Goal: Find specific page/section: Find specific page/section

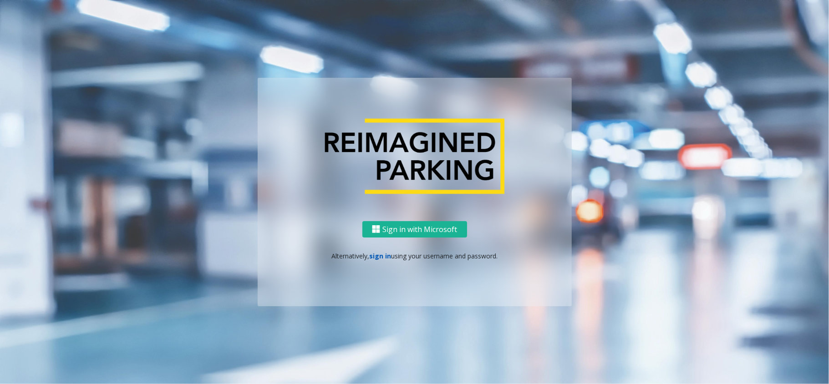
click at [381, 257] on link "sign in" at bounding box center [380, 256] width 22 height 9
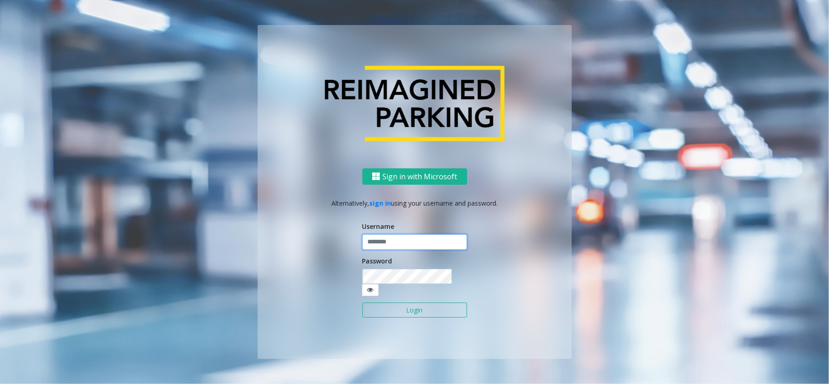
click at [384, 248] on input "text" at bounding box center [414, 241] width 105 height 15
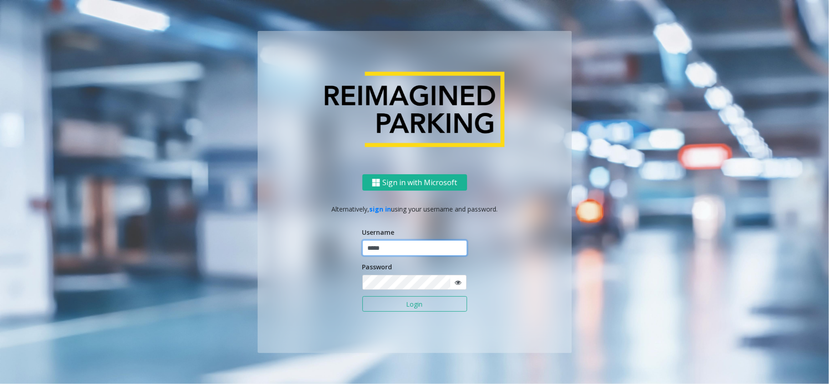
type input "*****"
click at [390, 309] on button "Login" at bounding box center [414, 303] width 105 height 15
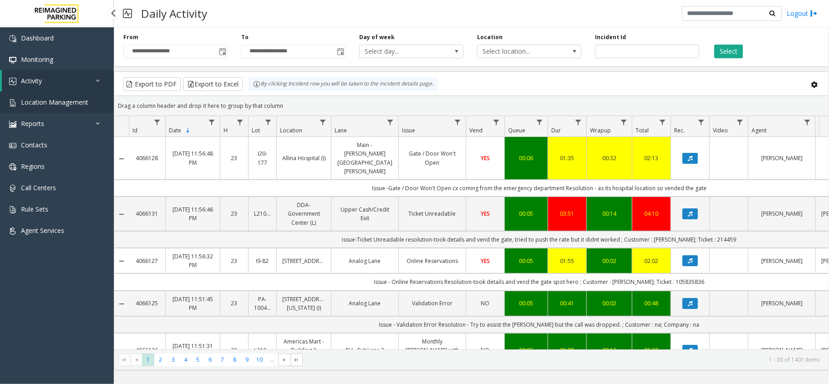
click at [75, 96] on link "Location Management" at bounding box center [57, 101] width 114 height 21
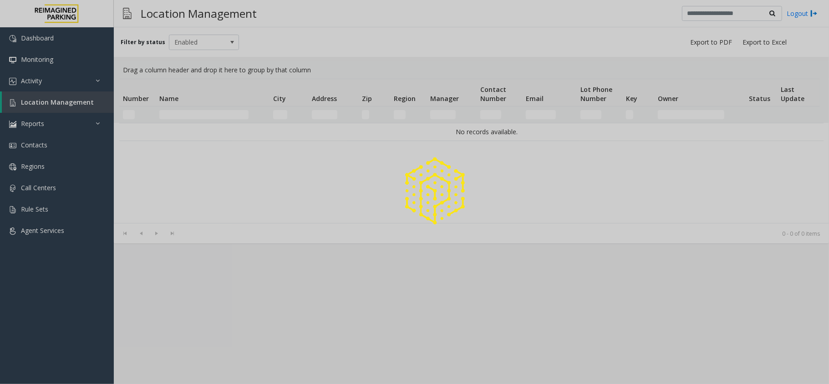
click at [87, 97] on div at bounding box center [414, 192] width 829 height 384
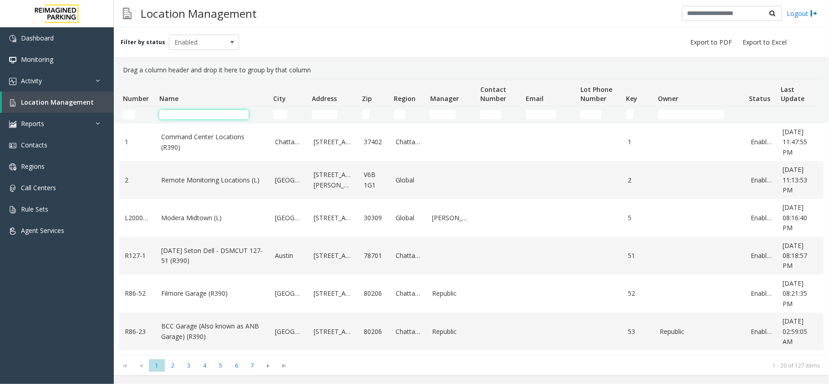
click at [173, 116] on input "Name Filter" at bounding box center [203, 114] width 89 height 9
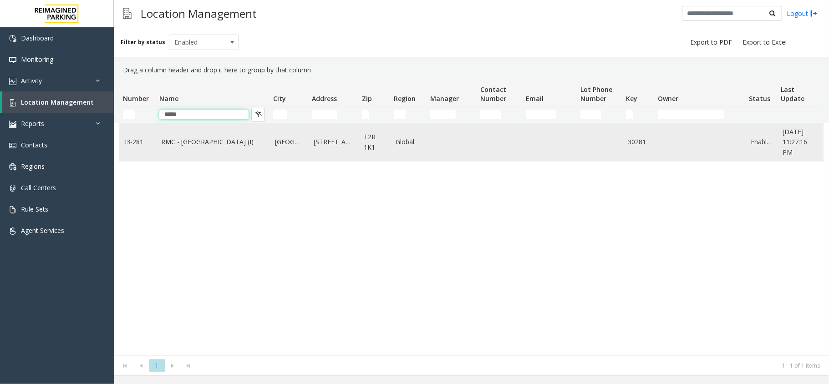
type input "*****"
click at [198, 144] on link "RMC - [GEOGRAPHIC_DATA] (I)" at bounding box center [212, 142] width 103 height 10
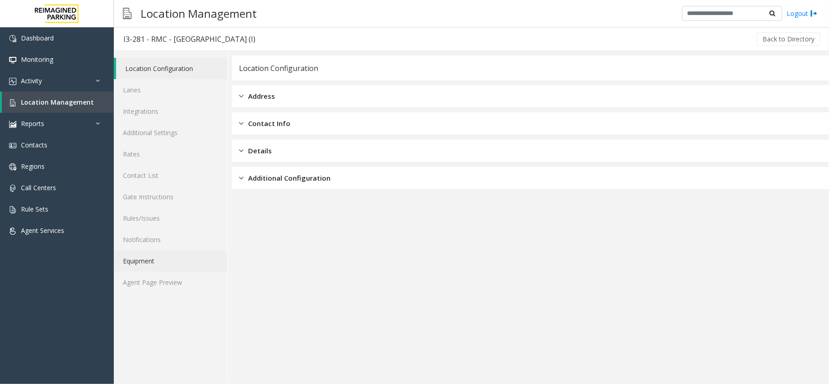
click at [166, 257] on link "Equipment" at bounding box center [170, 260] width 113 height 21
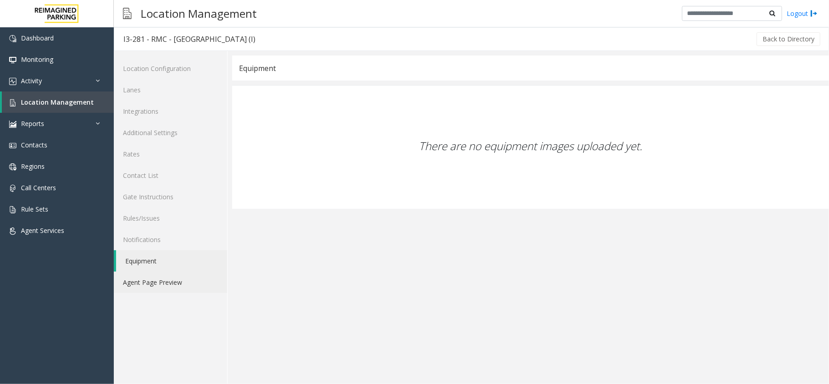
click at [164, 293] on link "Agent Page Preview" at bounding box center [170, 282] width 113 height 21
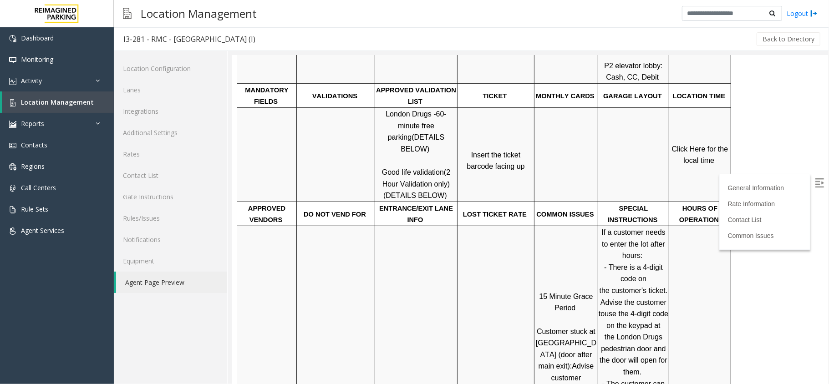
scroll to position [303, 0]
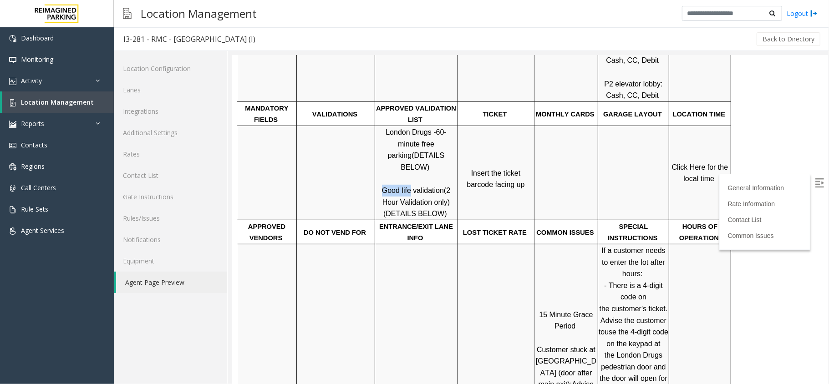
drag, startPoint x: 377, startPoint y: 154, endPoint x: 409, endPoint y: 154, distance: 31.9
click at [409, 154] on p "London Drugs - 60-minute free parking (DETAILS BELOW) Good life validation (2 H…" at bounding box center [415, 172] width 81 height 93
copy span "Good life"
click at [715, 161] on p "Click Here for the local time" at bounding box center [699, 172] width 61 height 23
click at [707, 163] on span "Click Here for the local time" at bounding box center [700, 173] width 58 height 20
